Goal: Transaction & Acquisition: Subscribe to service/newsletter

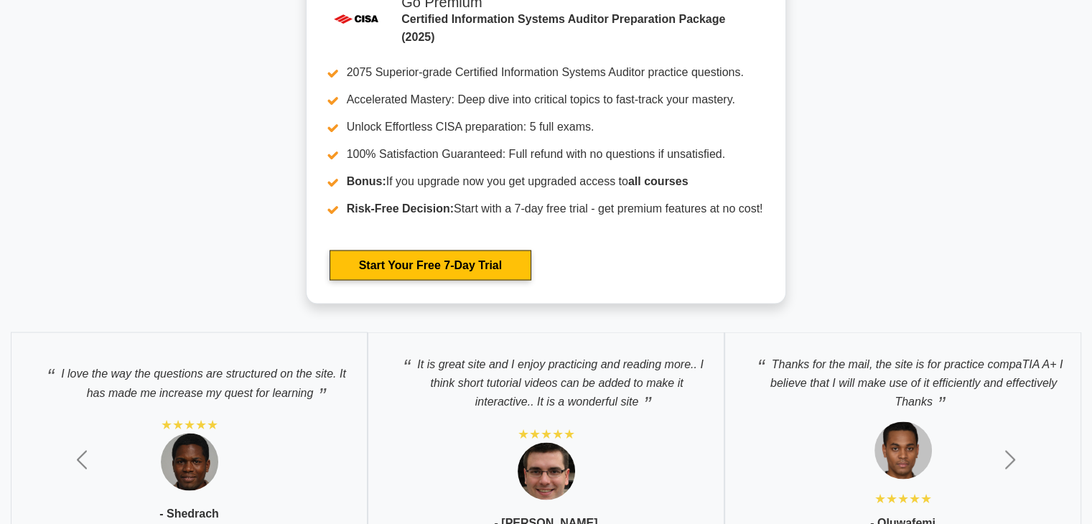
scroll to position [2936, 0]
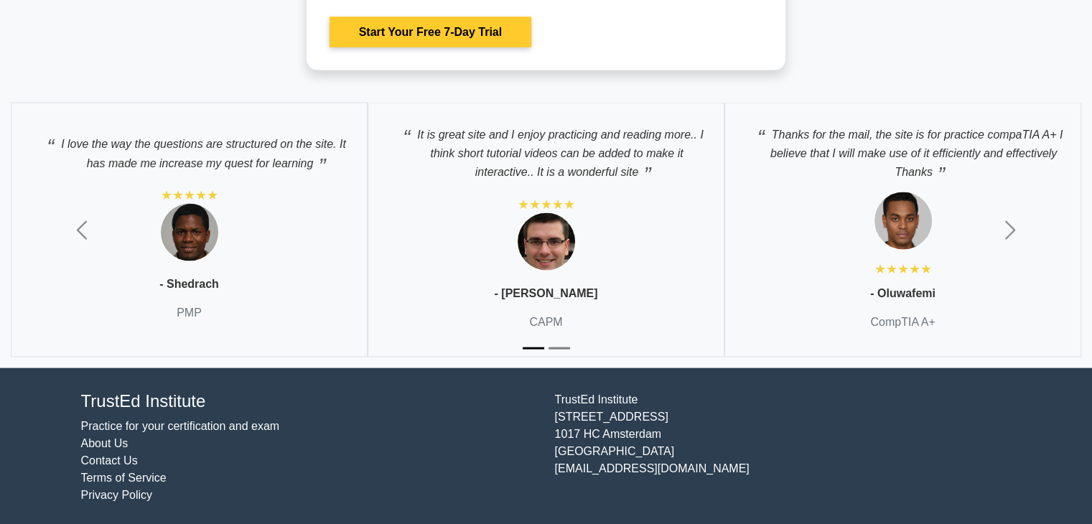
click at [411, 35] on link "Start Your Free 7-Day Trial" at bounding box center [431, 32] width 202 height 30
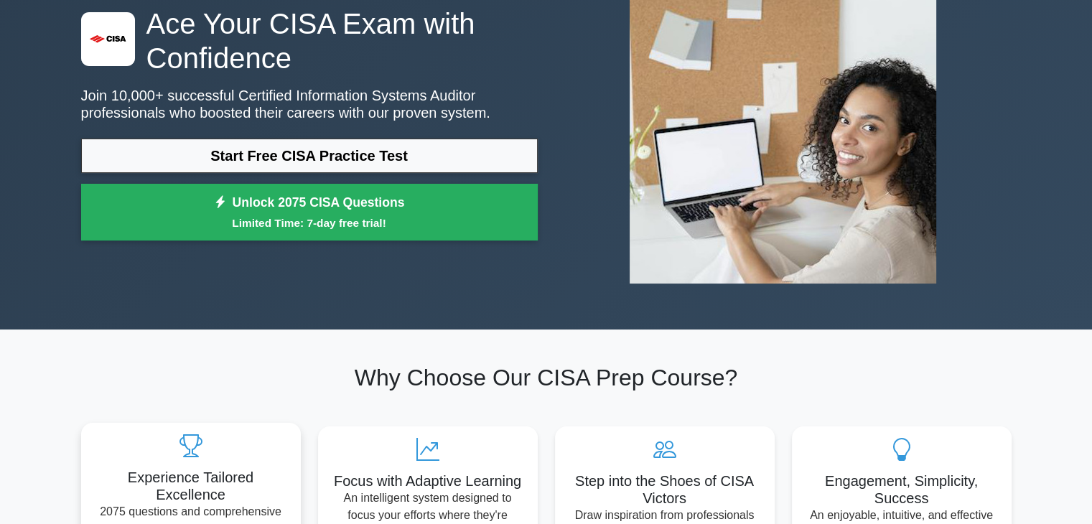
scroll to position [0, 0]
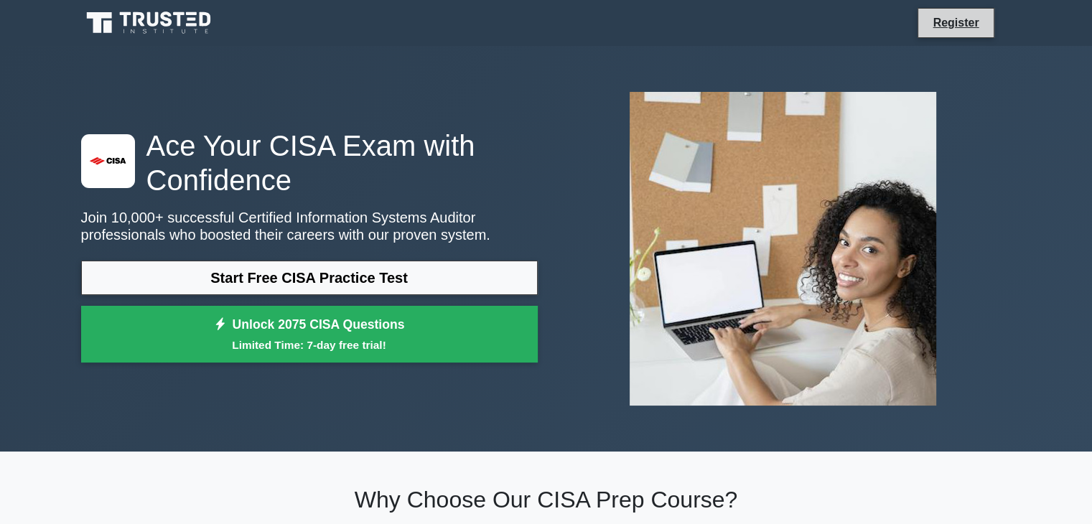
click at [920, 29] on li "Register" at bounding box center [956, 23] width 76 height 30
click at [941, 26] on link "Register" at bounding box center [955, 23] width 63 height 18
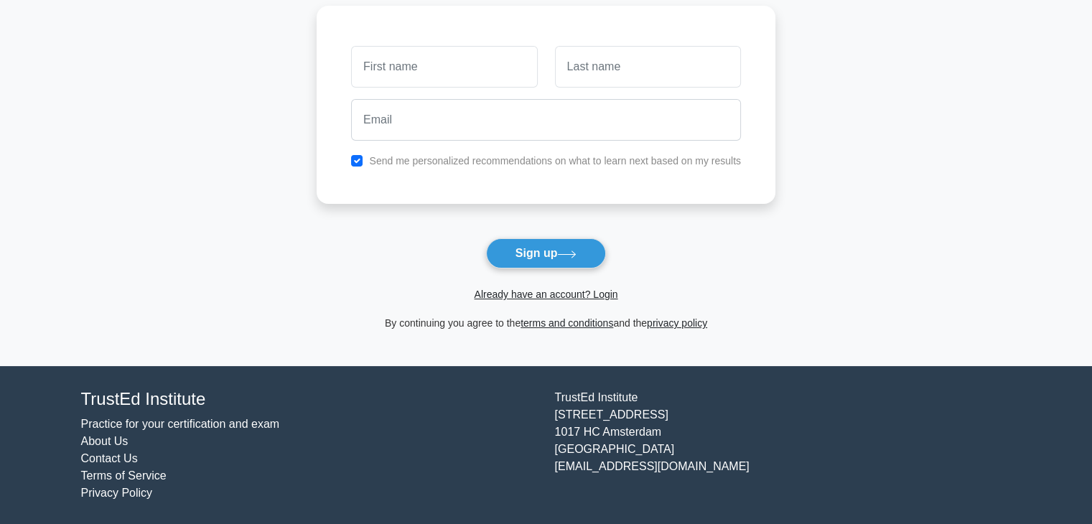
scroll to position [108, 0]
